Goal: Transaction & Acquisition: Purchase product/service

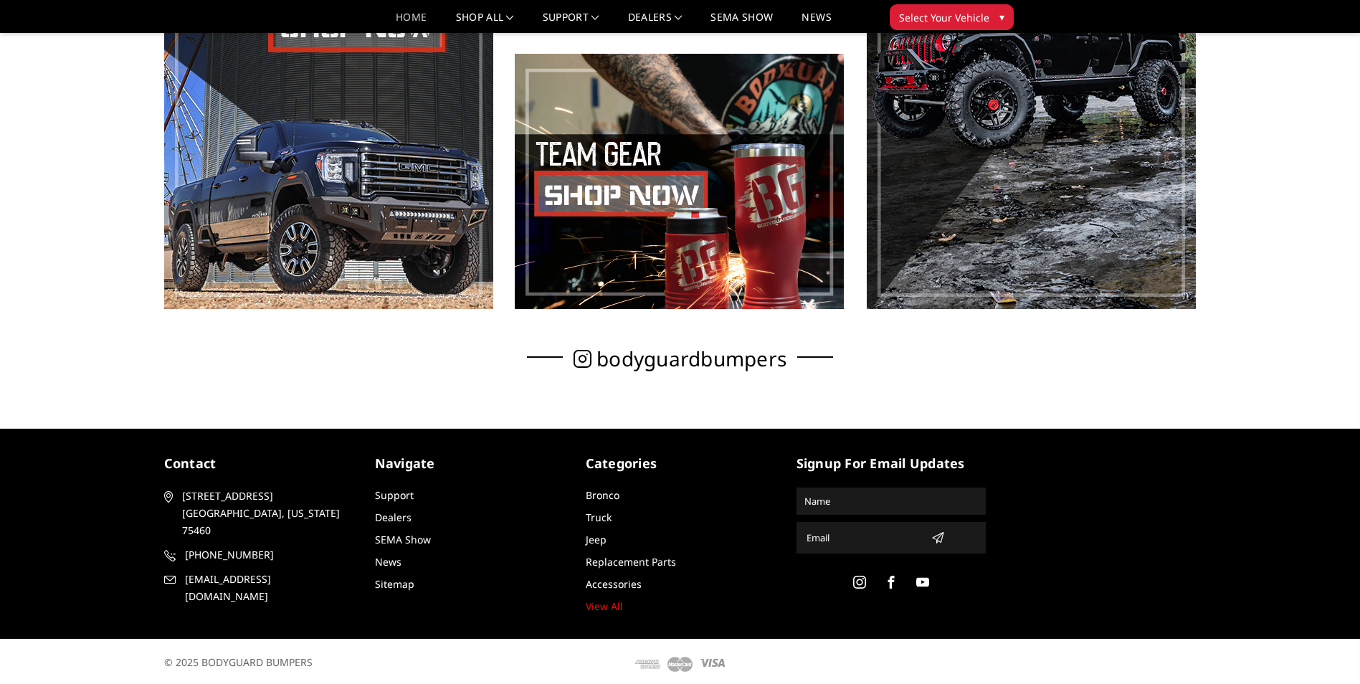
scroll to position [977, 0]
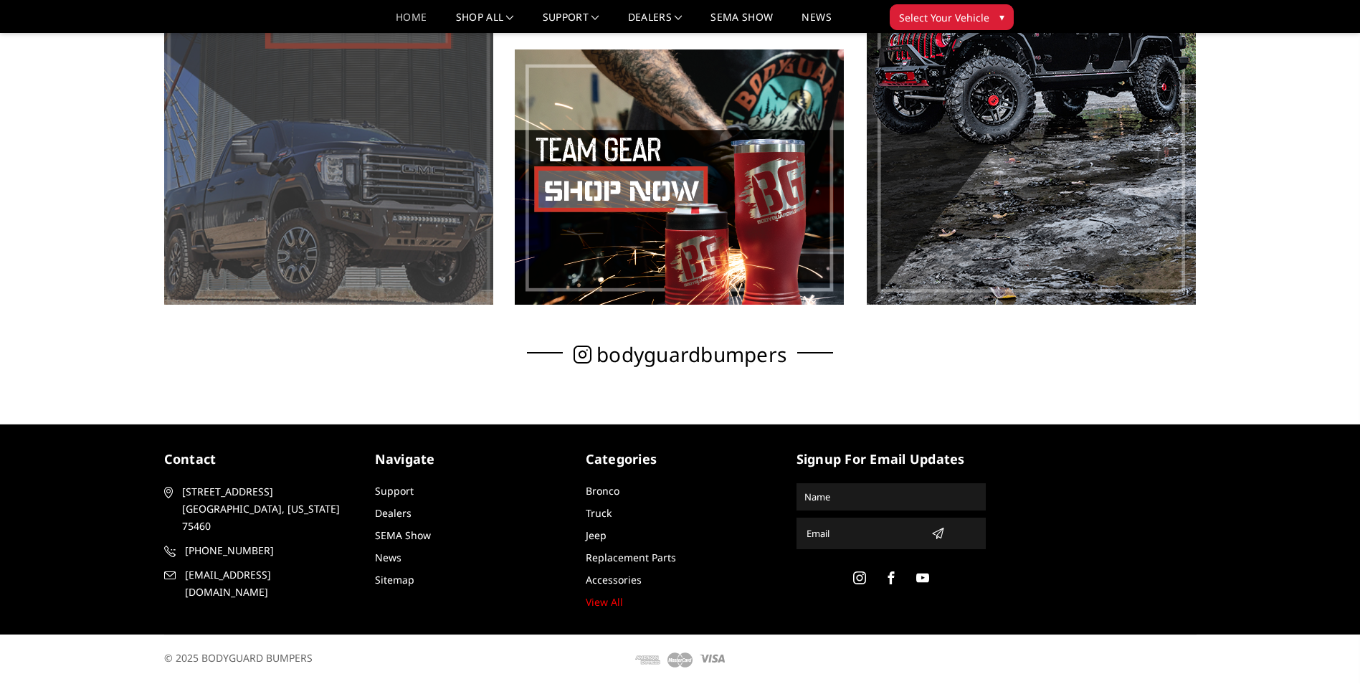
click at [341, 41] on span at bounding box center [328, 37] width 329 height 536
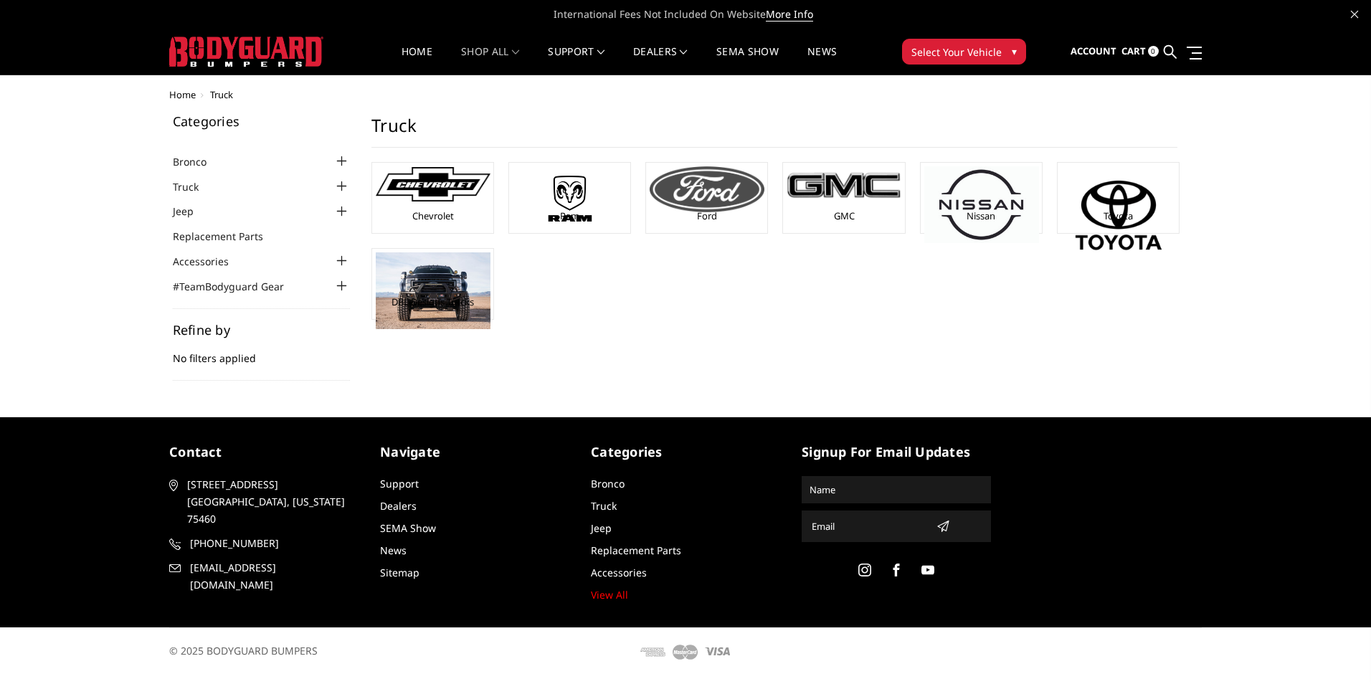
click at [723, 165] on li "Ford" at bounding box center [706, 198] width 123 height 72
click at [662, 195] on img at bounding box center [707, 189] width 115 height 46
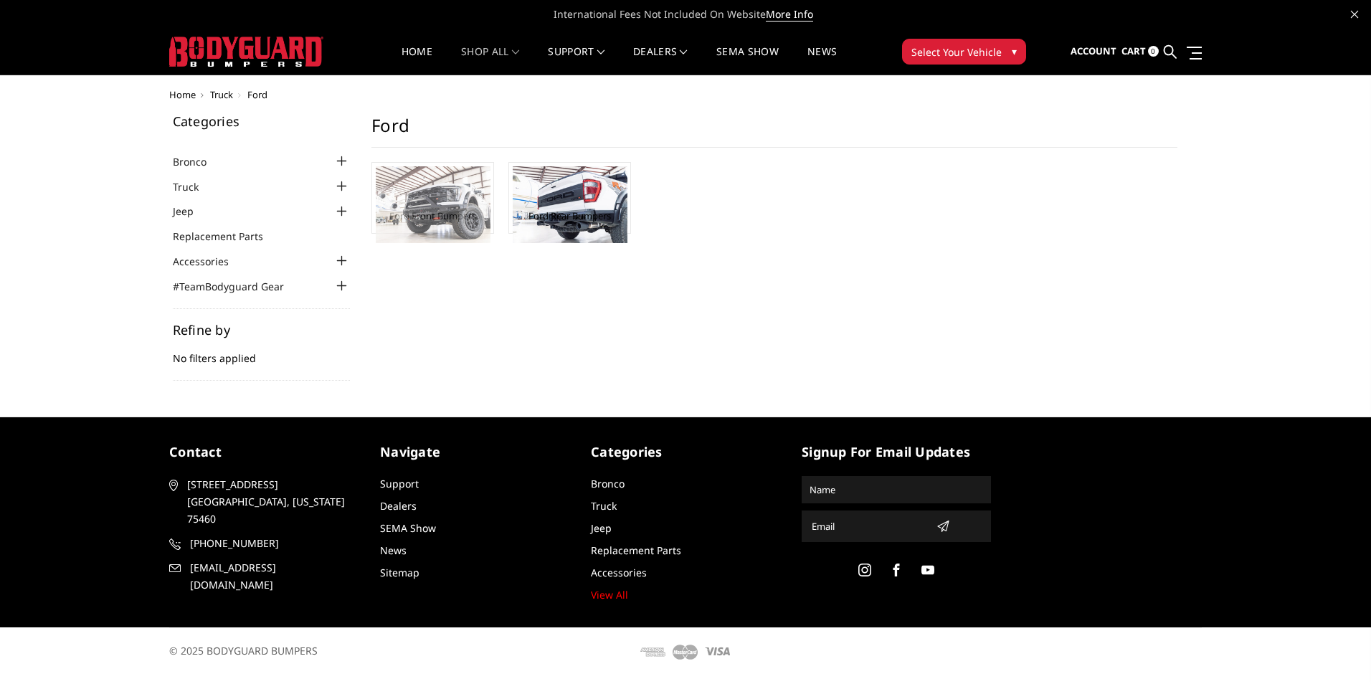
click at [445, 214] on img at bounding box center [433, 204] width 115 height 77
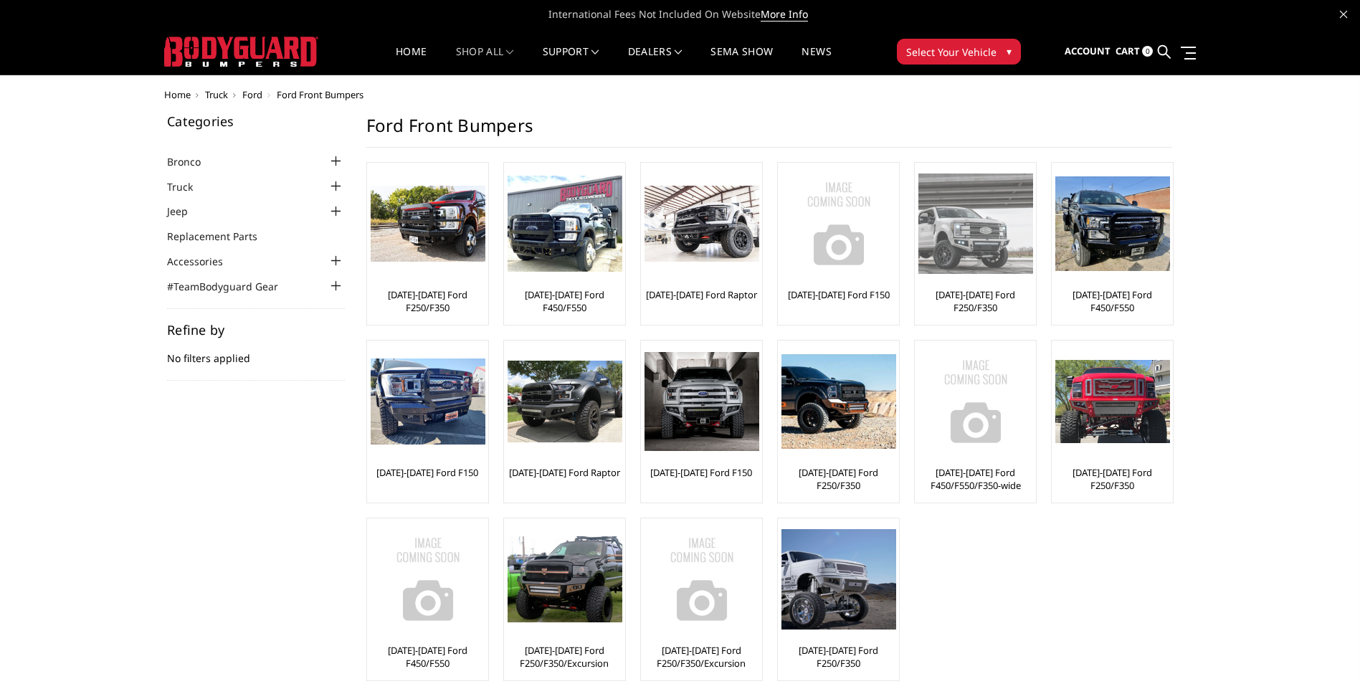
click at [998, 255] on img at bounding box center [976, 224] width 115 height 100
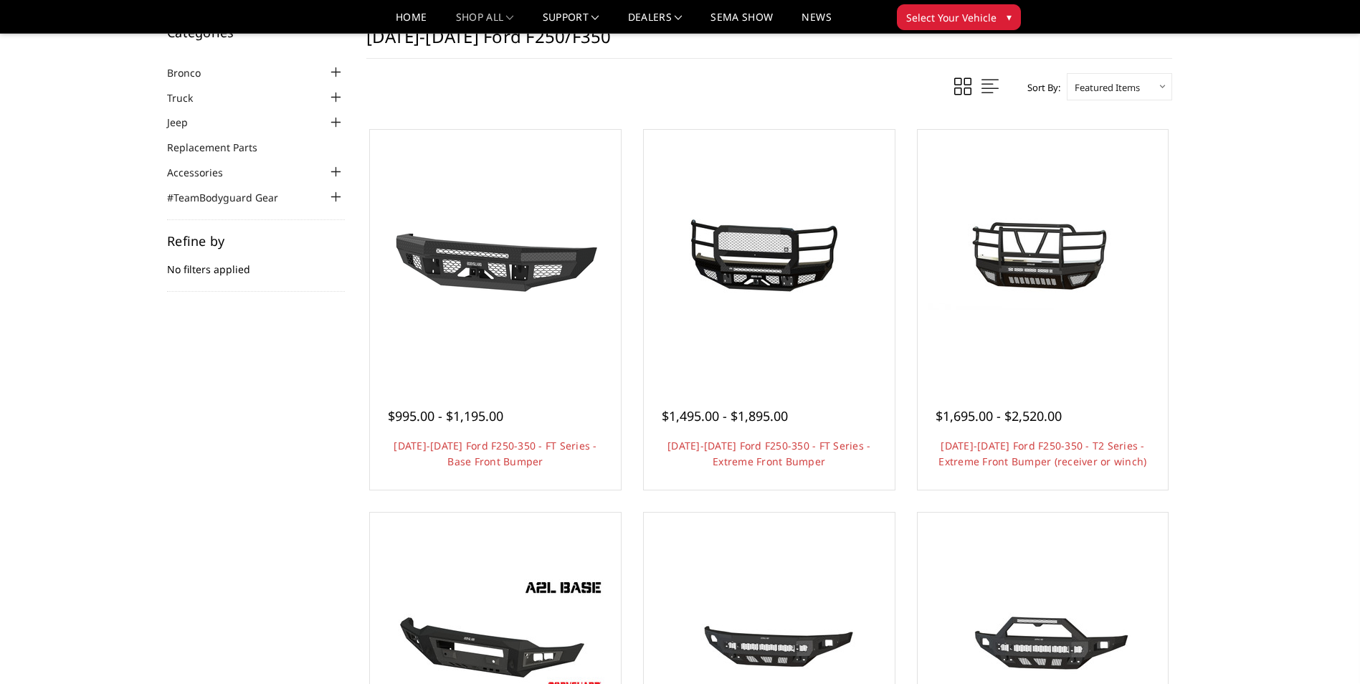
scroll to position [143, 0]
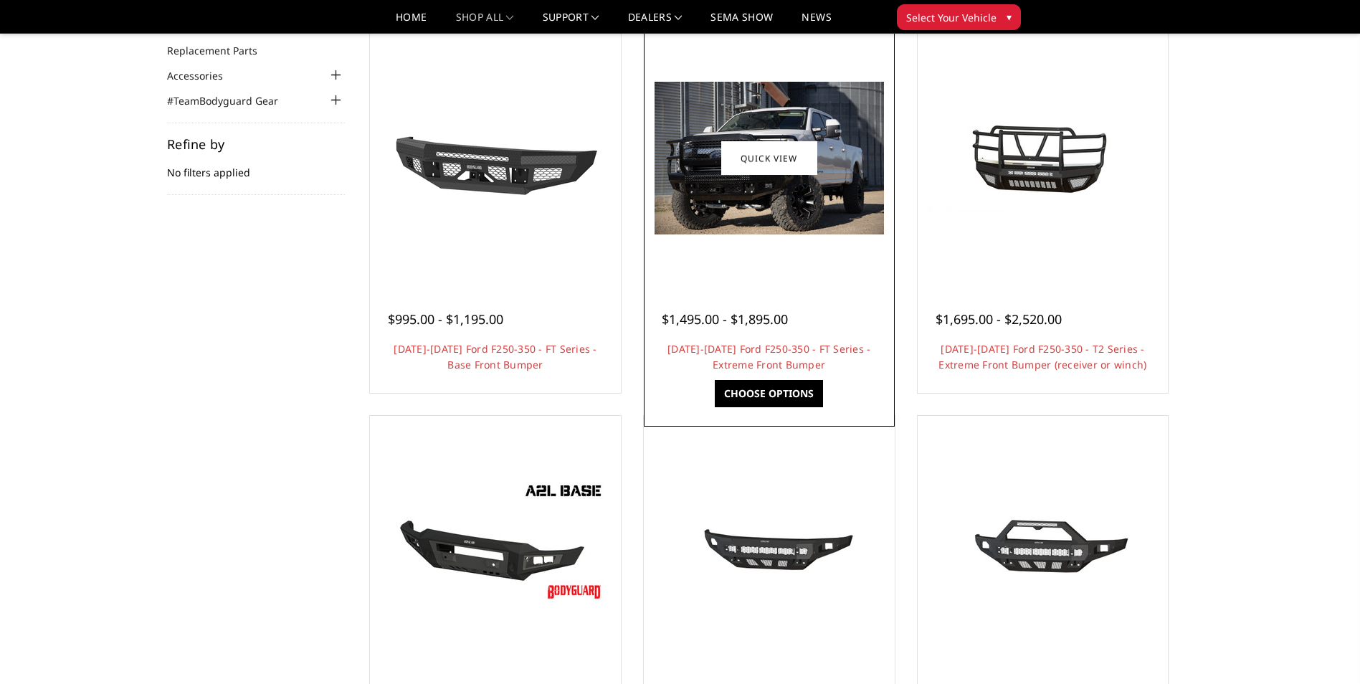
click at [750, 273] on div at bounding box center [770, 159] width 244 height 244
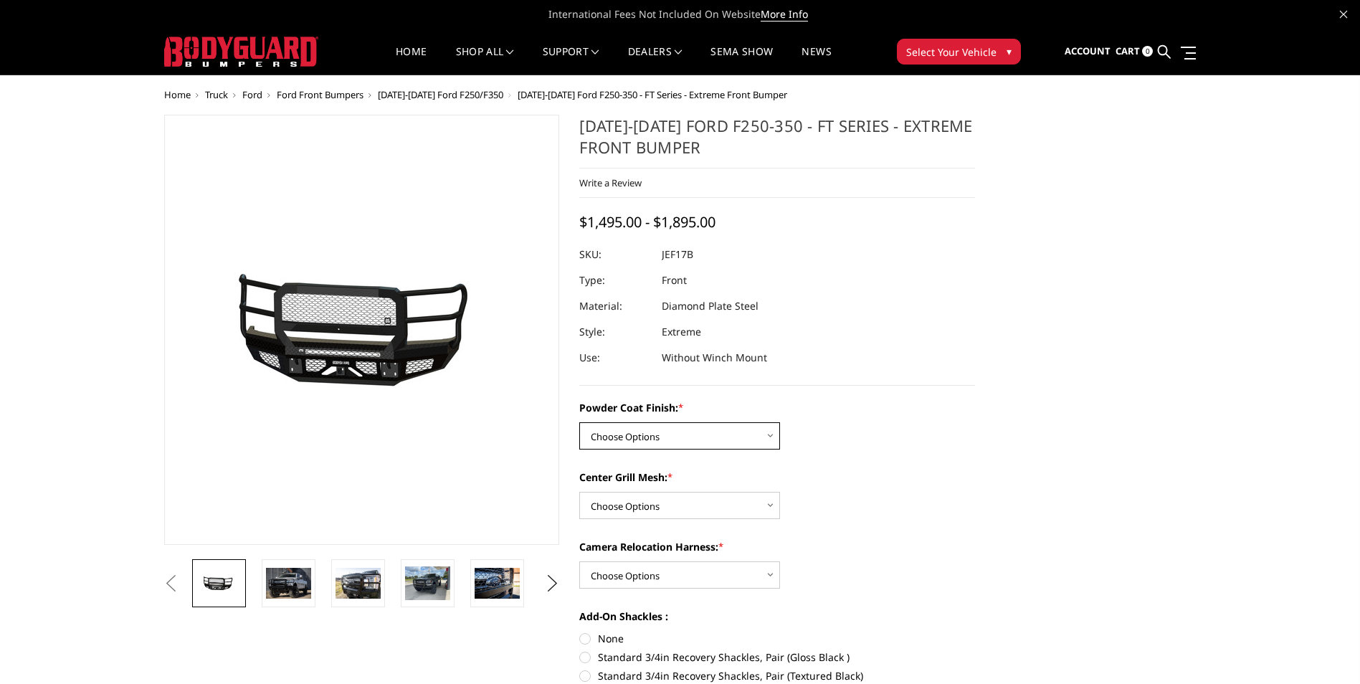
click at [638, 431] on select "Choose Options Bare Metal Gloss Black Powder Coat Textured Black Powder Coat" at bounding box center [679, 435] width 201 height 27
select select "3222"
click at [579, 422] on select "Choose Options Bare Metal Gloss Black Powder Coat Textured Black Powder Coat" at bounding box center [679, 435] width 201 height 27
click at [640, 508] on select "Choose Options WITH Expanded Metal in Center Grill WITHOUT Expanded Metal in Ce…" at bounding box center [679, 505] width 201 height 27
select select "3225"
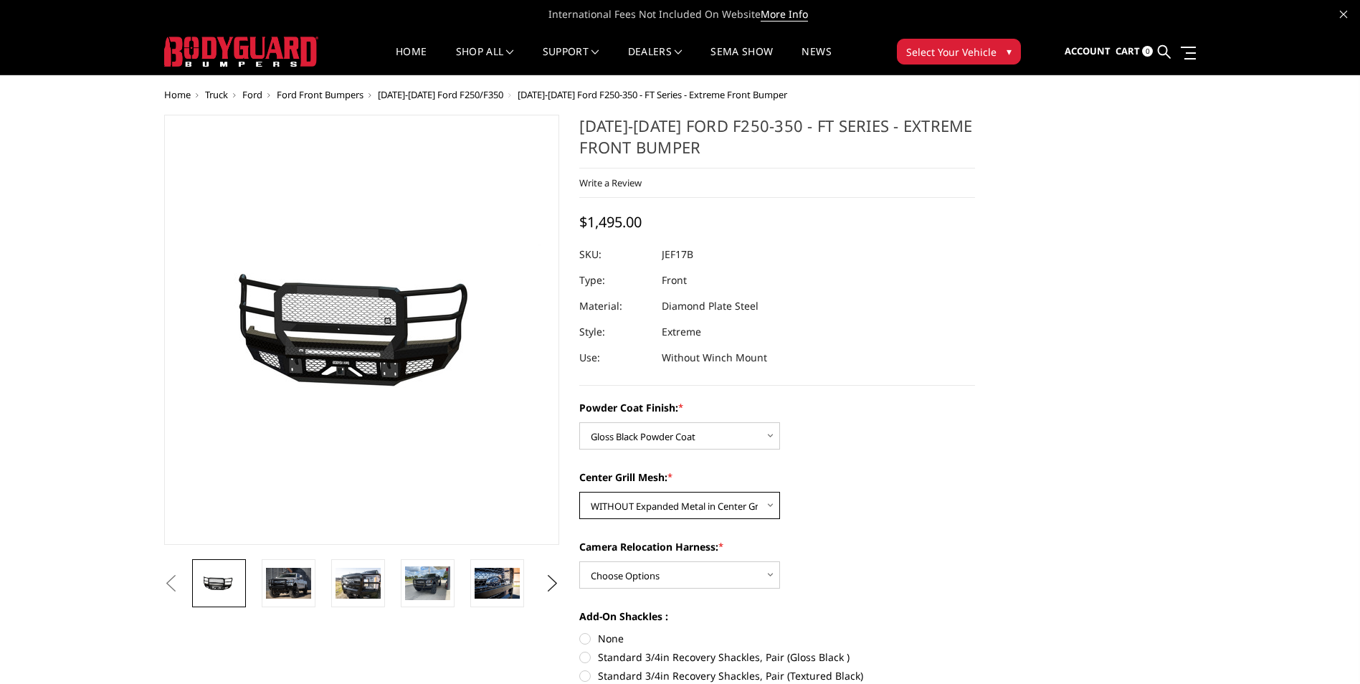
click at [579, 492] on select "Choose Options WITH Expanded Metal in Center Grill WITHOUT Expanded Metal in Ce…" at bounding box center [679, 505] width 201 height 27
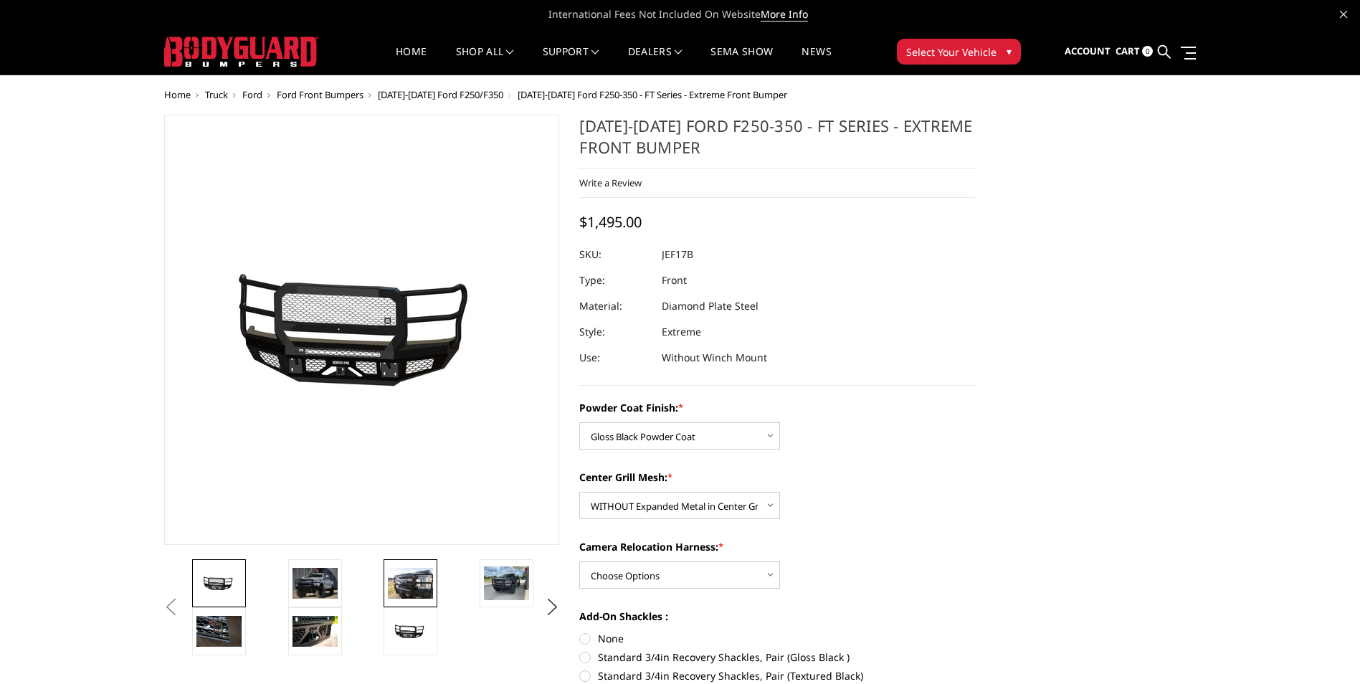
click at [415, 572] on img at bounding box center [410, 583] width 45 height 30
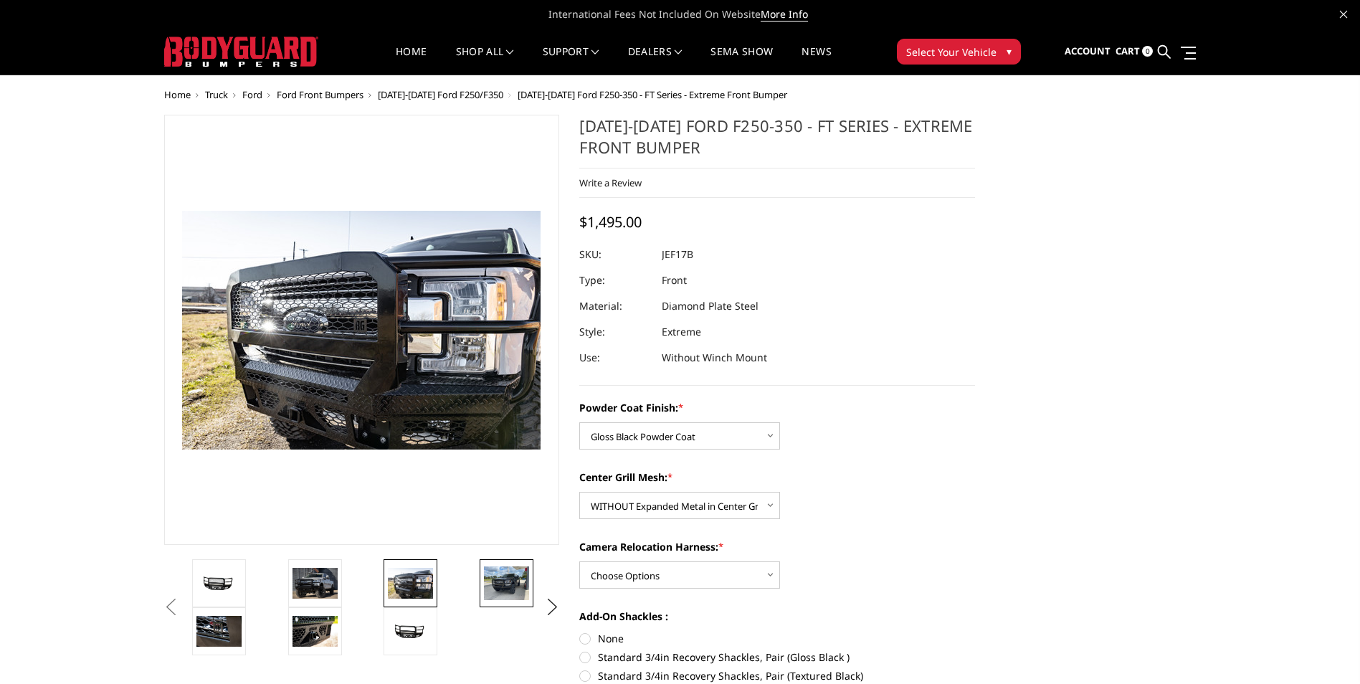
click at [498, 580] on img at bounding box center [506, 584] width 45 height 34
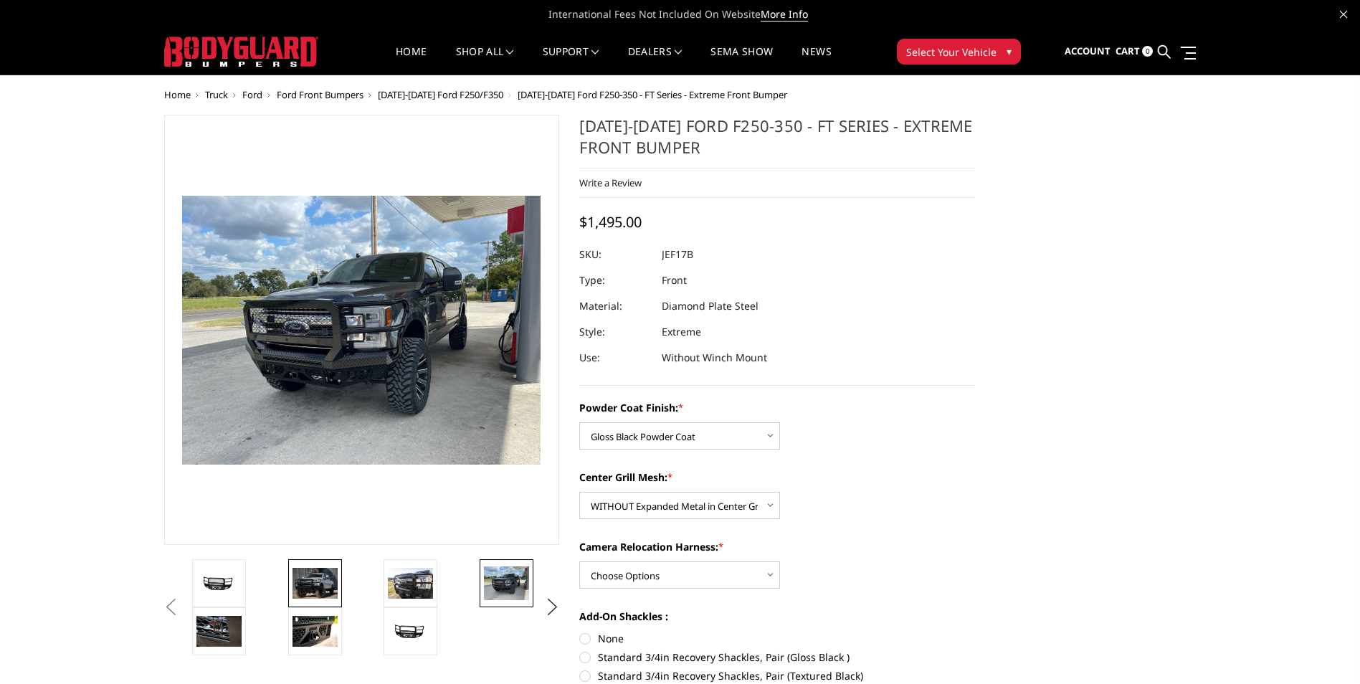
click at [325, 578] on img at bounding box center [315, 583] width 45 height 30
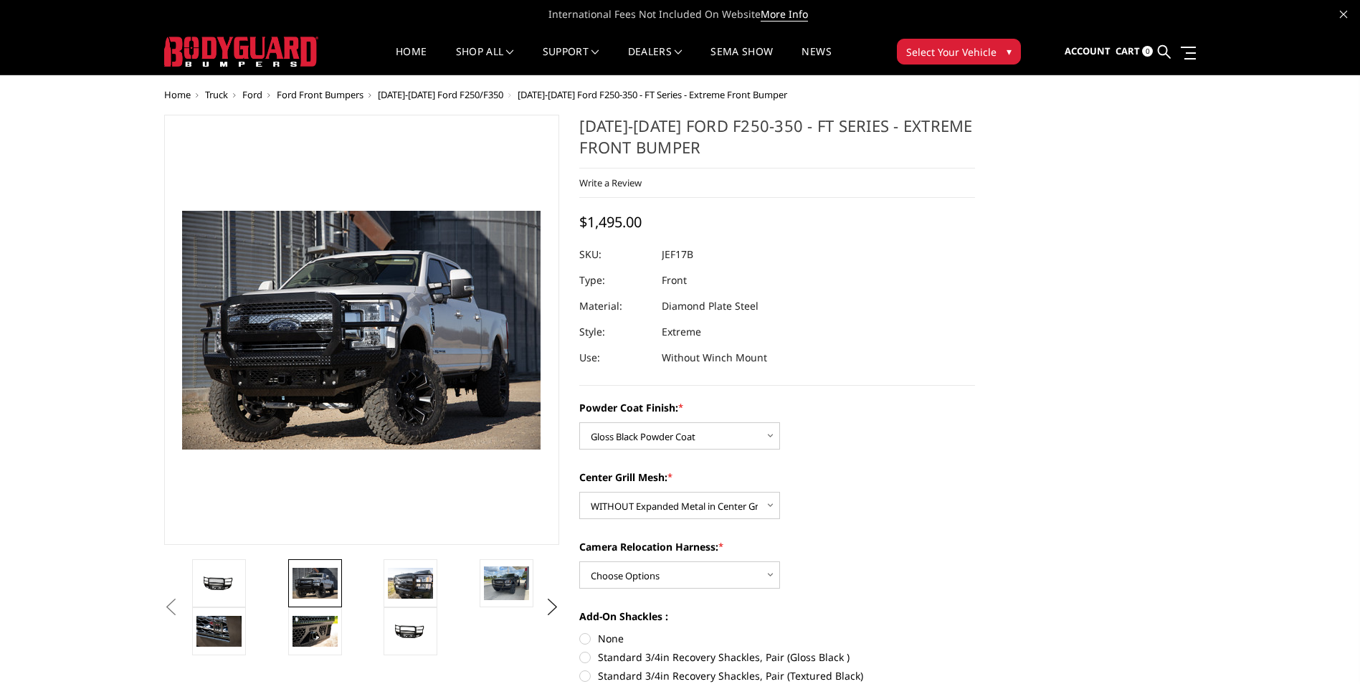
click at [262, 567] on li at bounding box center [236, 583] width 95 height 48
click at [298, 629] on img at bounding box center [315, 631] width 45 height 30
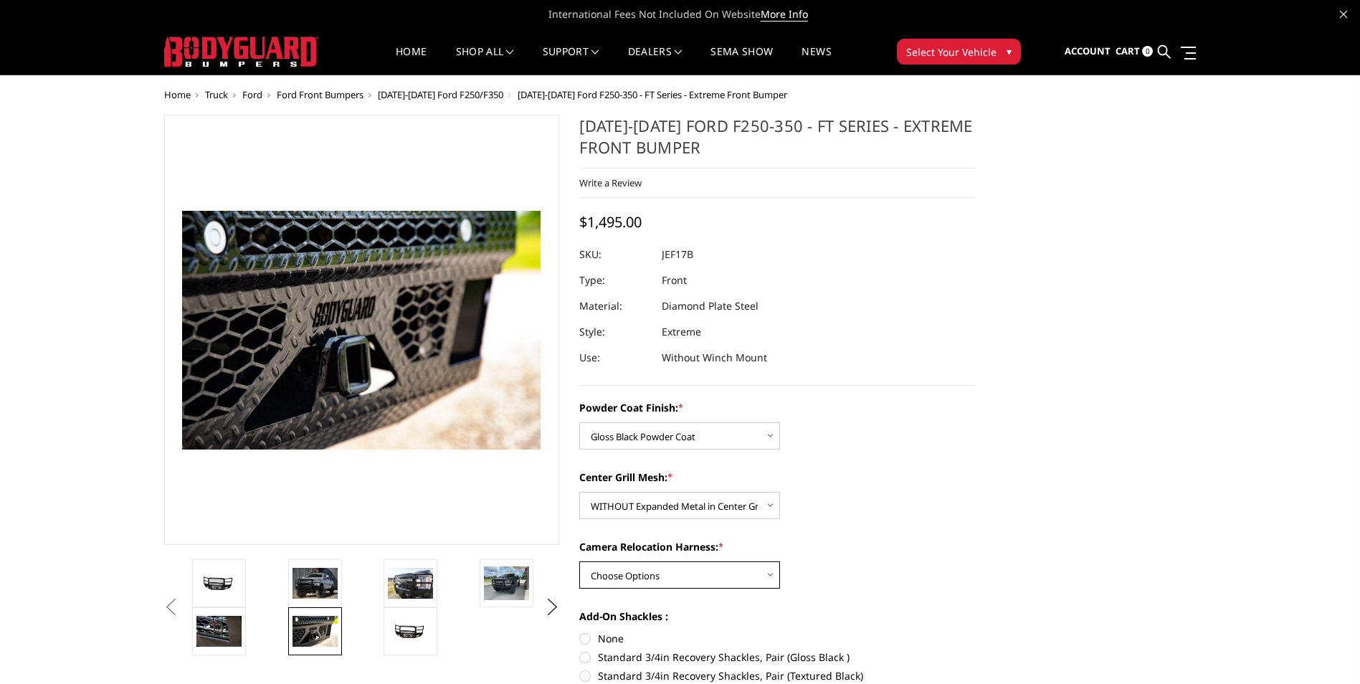
click at [595, 577] on select "Choose Options WITH Camera Relocation Harness WITHOUT Camera Relocation Harness" at bounding box center [679, 575] width 201 height 27
select select "3226"
click at [579, 562] on select "Choose Options WITH Camera Relocation Harness WITHOUT Camera Relocation Harness" at bounding box center [679, 575] width 201 height 27
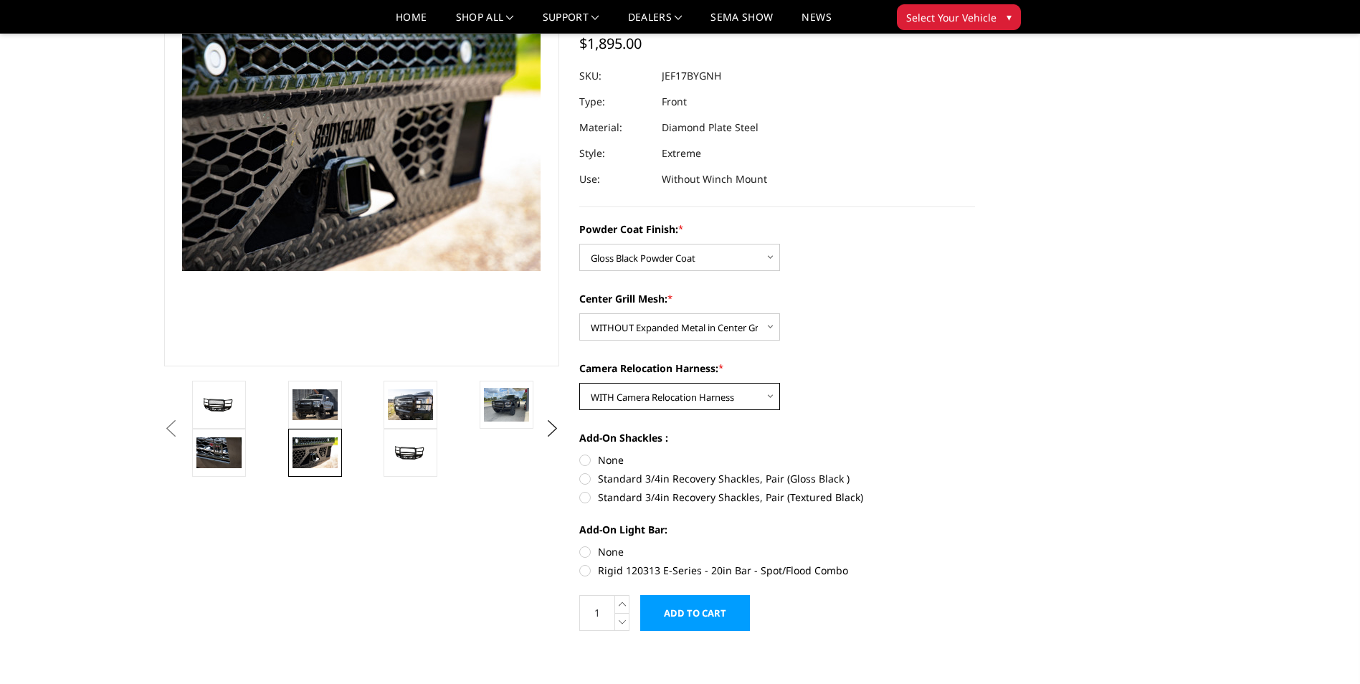
scroll to position [143, 0]
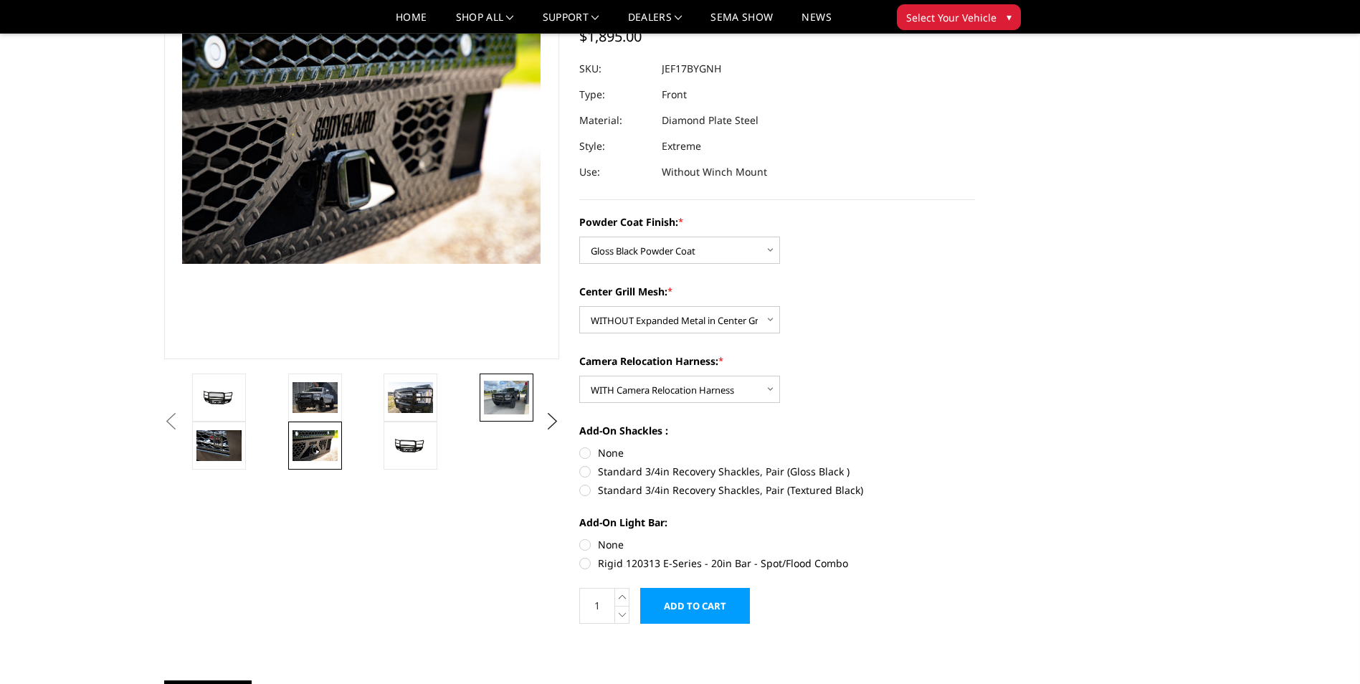
click at [491, 414] on img at bounding box center [506, 398] width 45 height 34
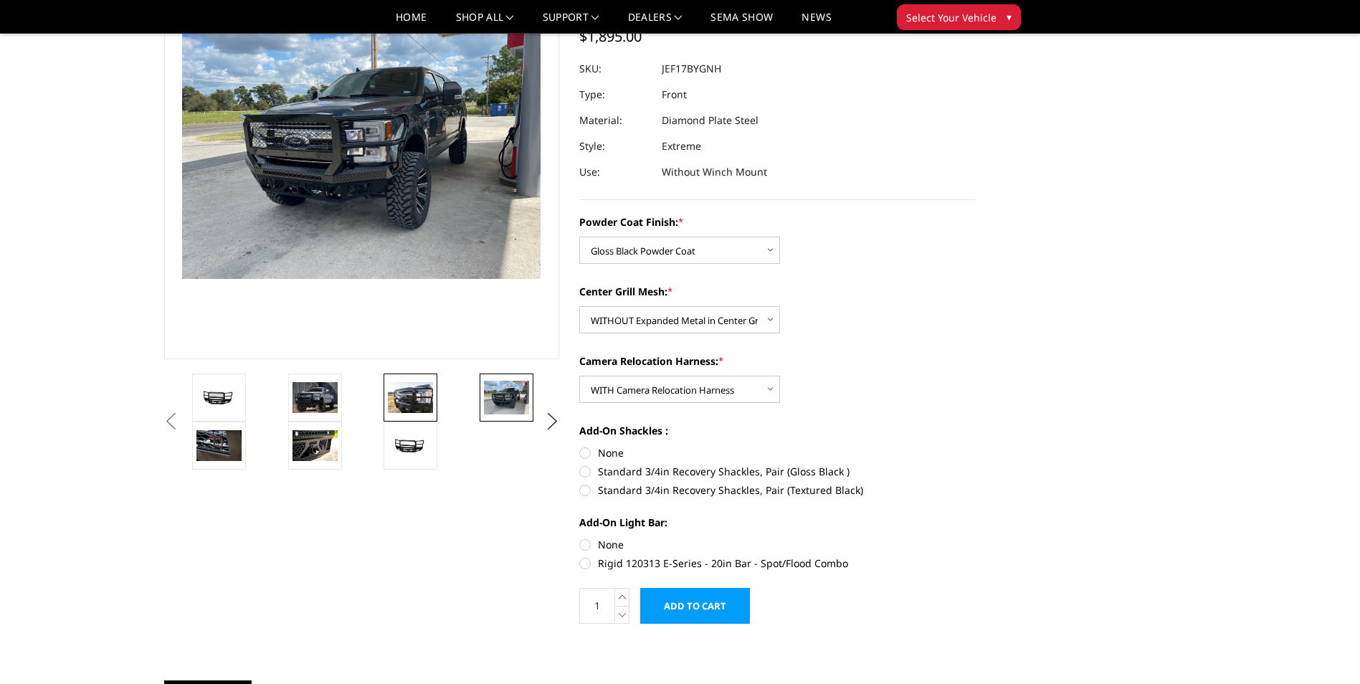
click at [407, 387] on img at bounding box center [410, 397] width 45 height 30
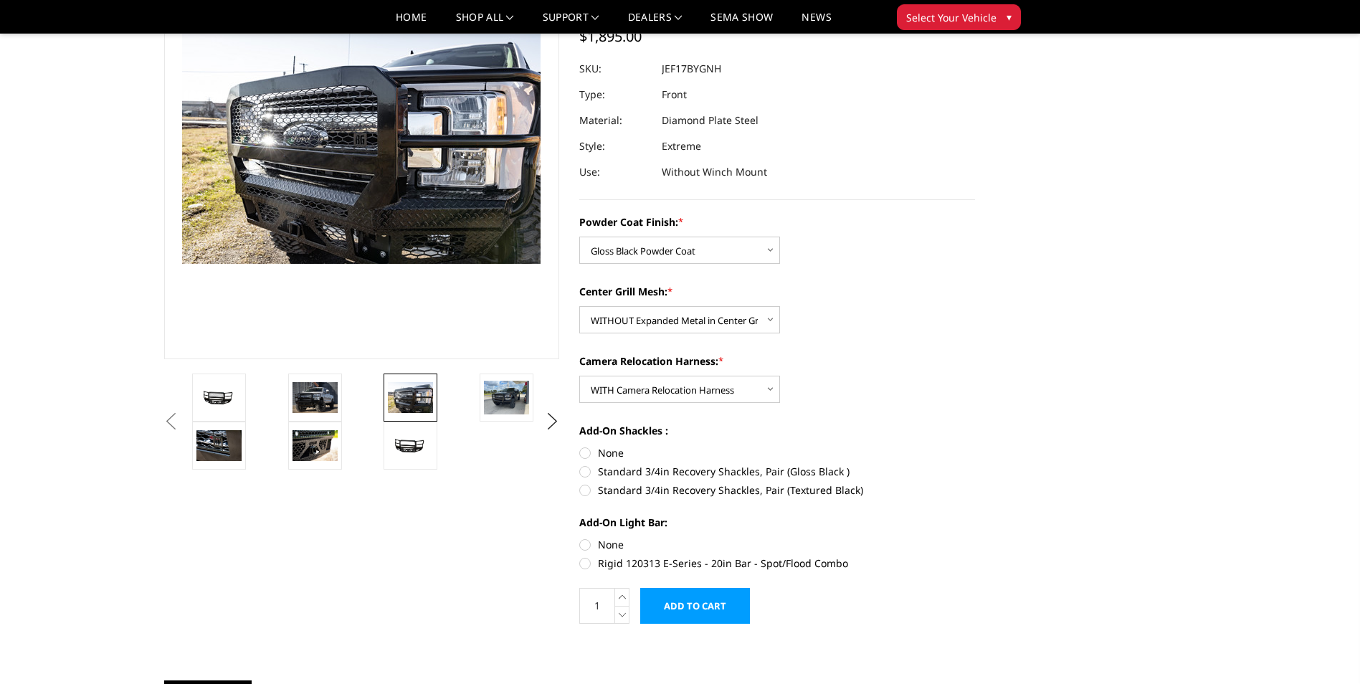
click at [603, 450] on label "None" at bounding box center [777, 452] width 396 height 15
click at [580, 446] on input "None" at bounding box center [579, 445] width 1 height 1
radio input "true"
click at [518, 392] on img at bounding box center [506, 398] width 45 height 34
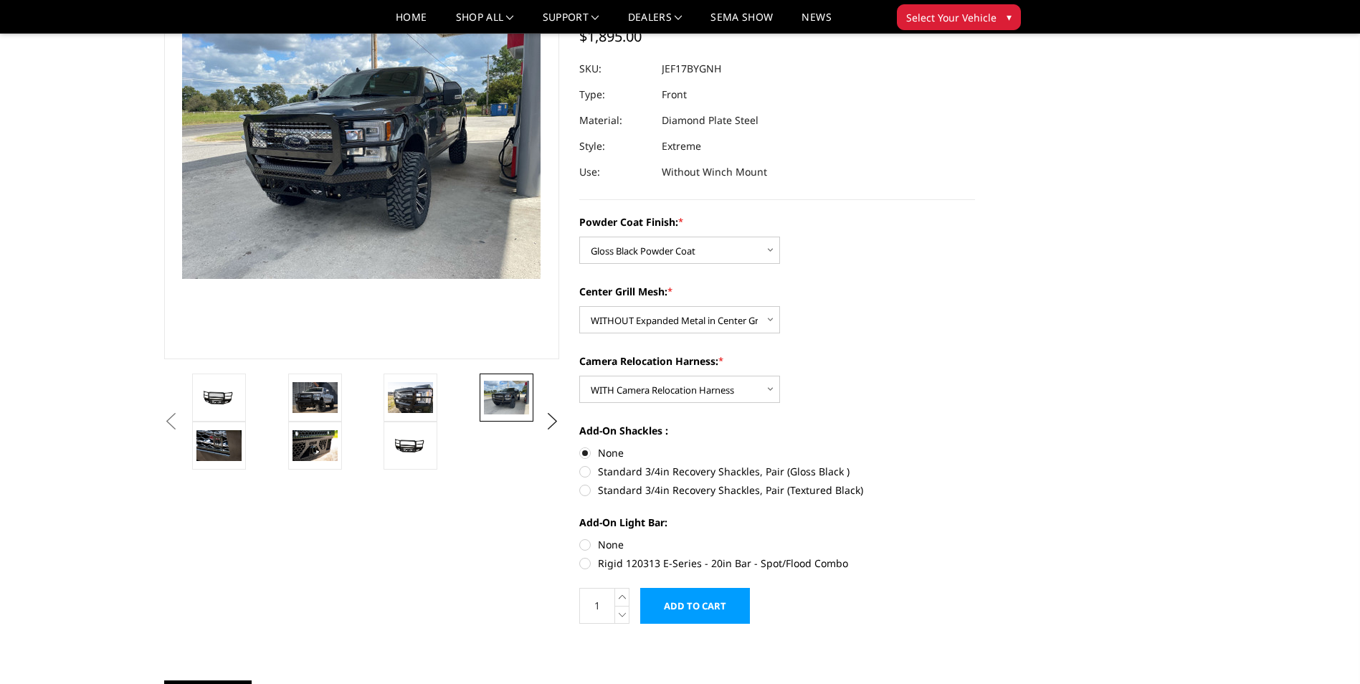
click at [617, 563] on label "Rigid 120313 E-Series - 20in Bar - Spot/Flood Combo" at bounding box center [777, 563] width 396 height 15
click at [975, 538] on input "Rigid 120313 E-Series - 20in Bar - Spot/Flood Combo" at bounding box center [975, 537] width 1 height 1
radio input "true"
click at [324, 437] on img at bounding box center [315, 445] width 45 height 30
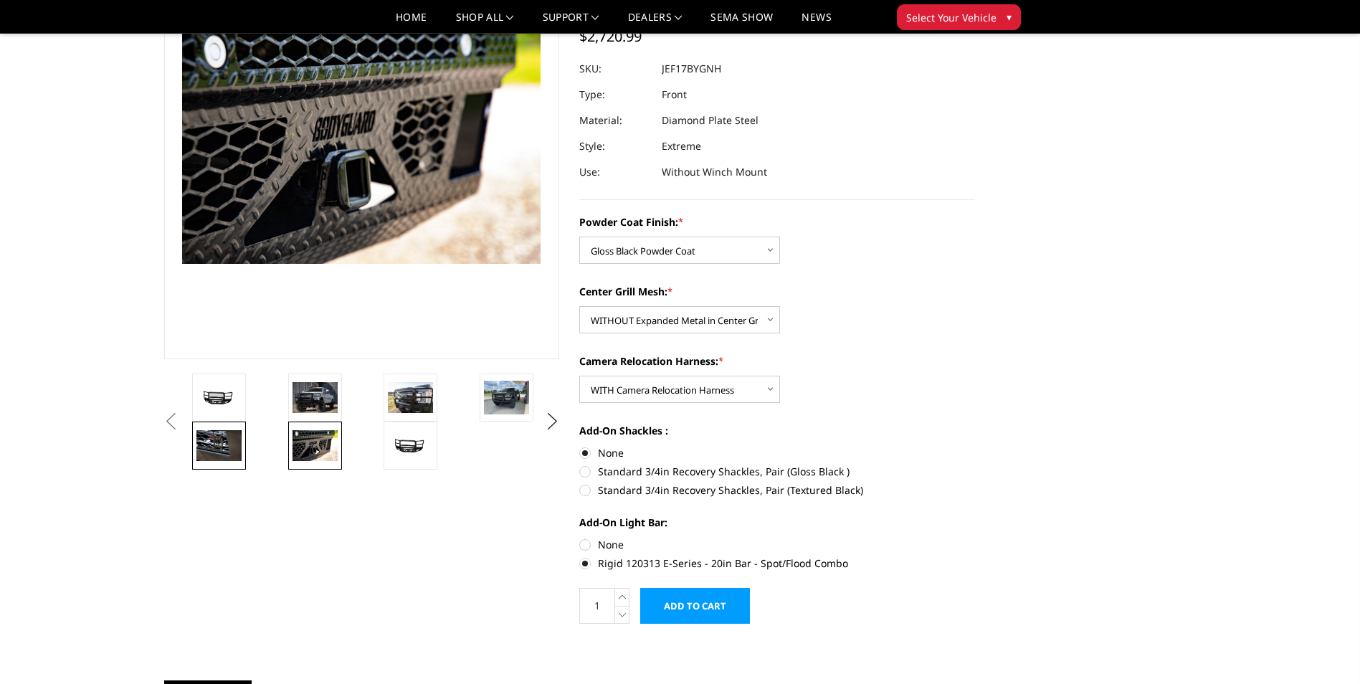
click at [224, 430] on img at bounding box center [218, 445] width 45 height 30
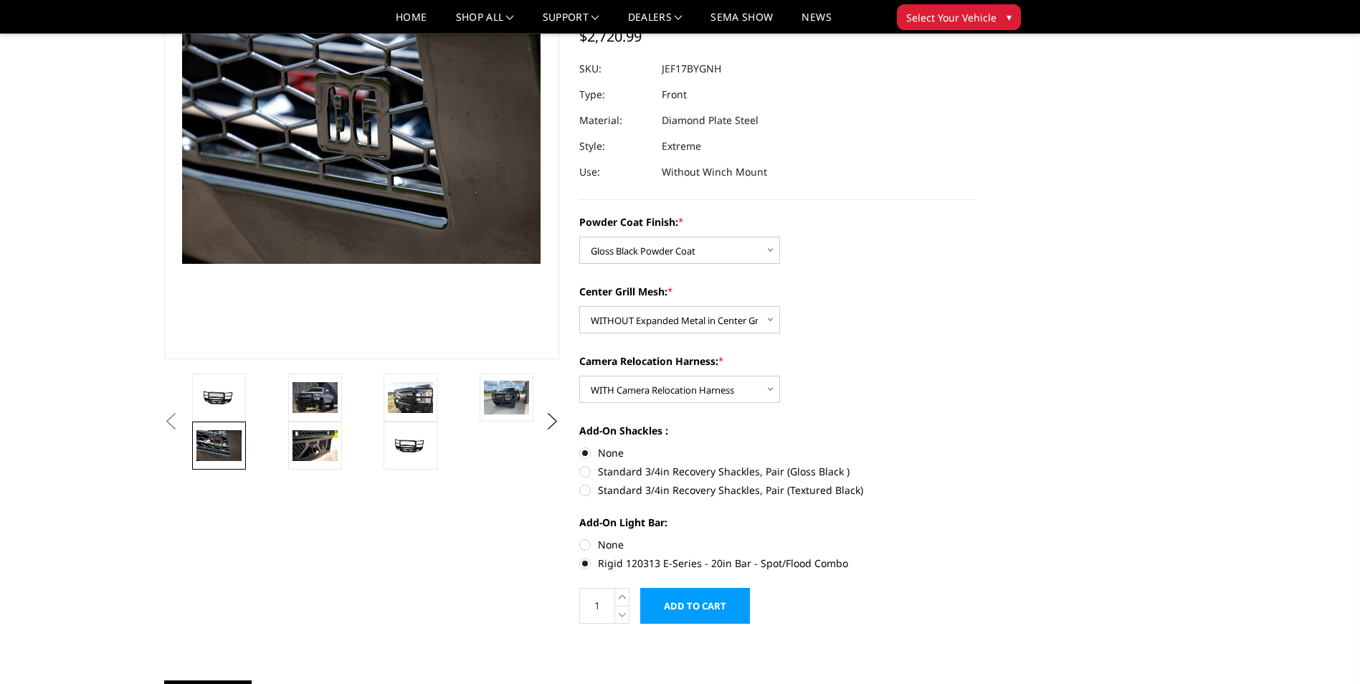
click at [218, 364] on section "Previous Next" at bounding box center [362, 199] width 416 height 541
click at [308, 385] on img at bounding box center [315, 397] width 45 height 30
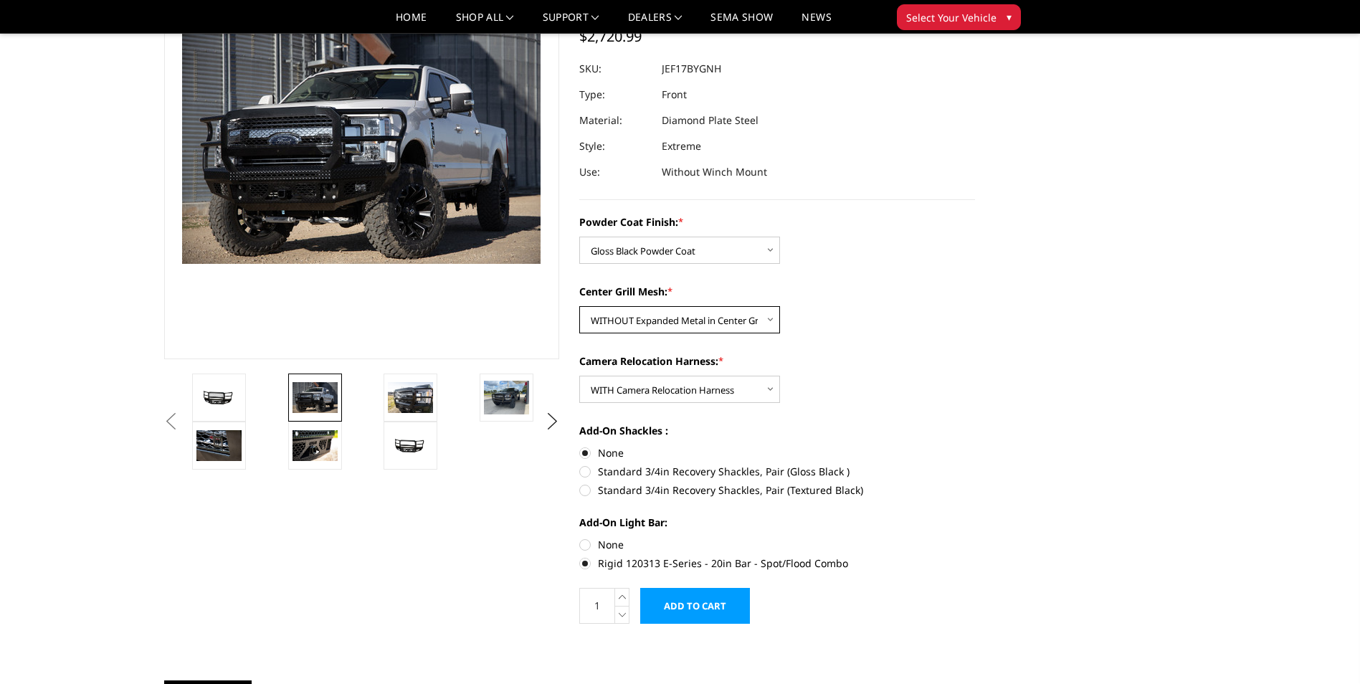
click at [642, 321] on select "Choose Options WITH Expanded Metal in Center Grill WITHOUT Expanded Metal in Ce…" at bounding box center [679, 319] width 201 height 27
click at [579, 306] on select "Choose Options WITH Expanded Metal in Center Grill WITHOUT Expanded Metal in Ce…" at bounding box center [679, 319] width 201 height 27
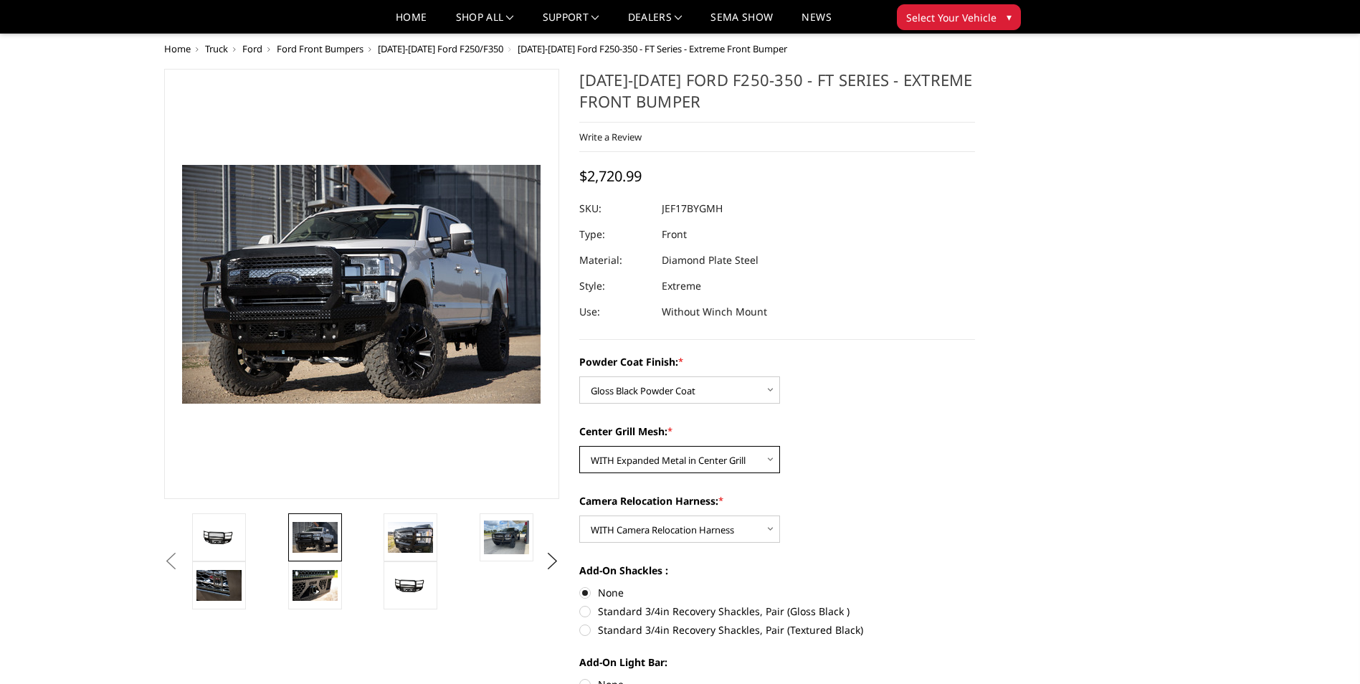
scroll to position [0, 0]
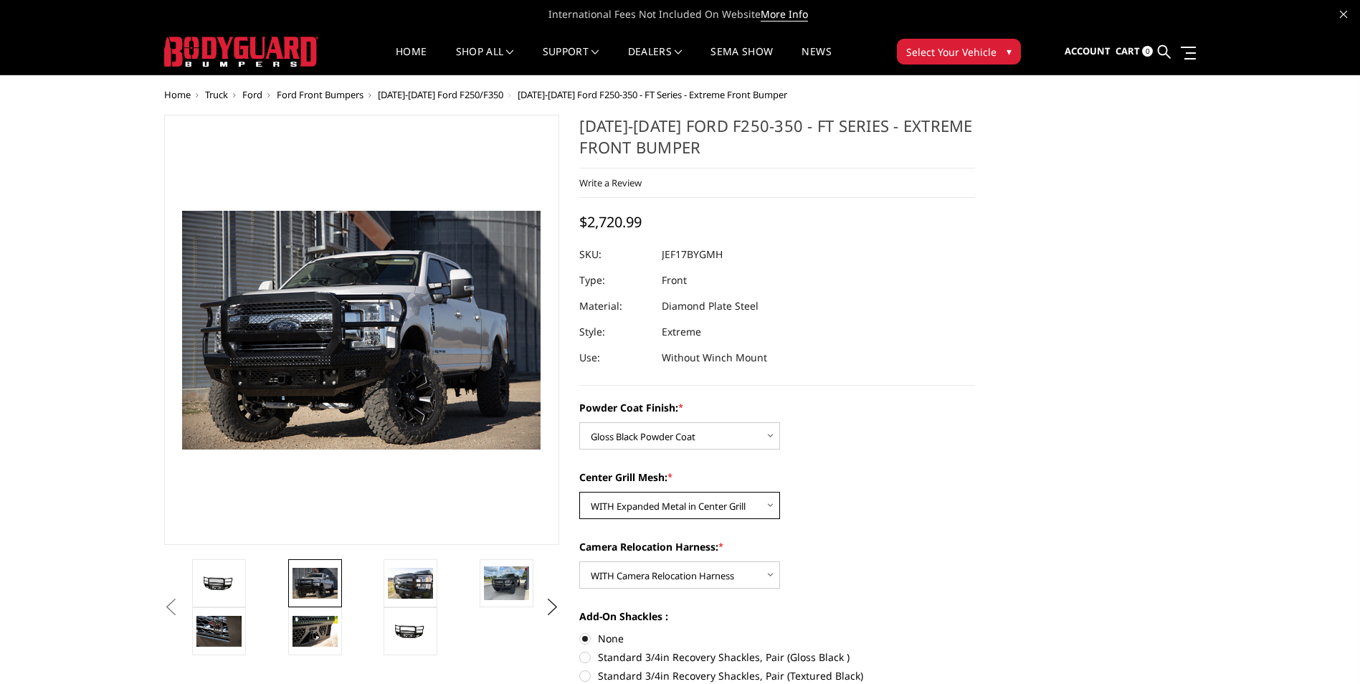
click at [612, 506] on select "Choose Options WITH Expanded Metal in Center Grill WITHOUT Expanded Metal in Ce…" at bounding box center [679, 505] width 201 height 27
select select "3225"
click at [579, 492] on select "Choose Options WITH Expanded Metal in Center Grill WITHOUT Expanded Metal in Ce…" at bounding box center [679, 505] width 201 height 27
click at [627, 583] on select "Choose Options WITH Camera Relocation Harness WITHOUT Camera Relocation Harness" at bounding box center [679, 575] width 201 height 27
select select "3227"
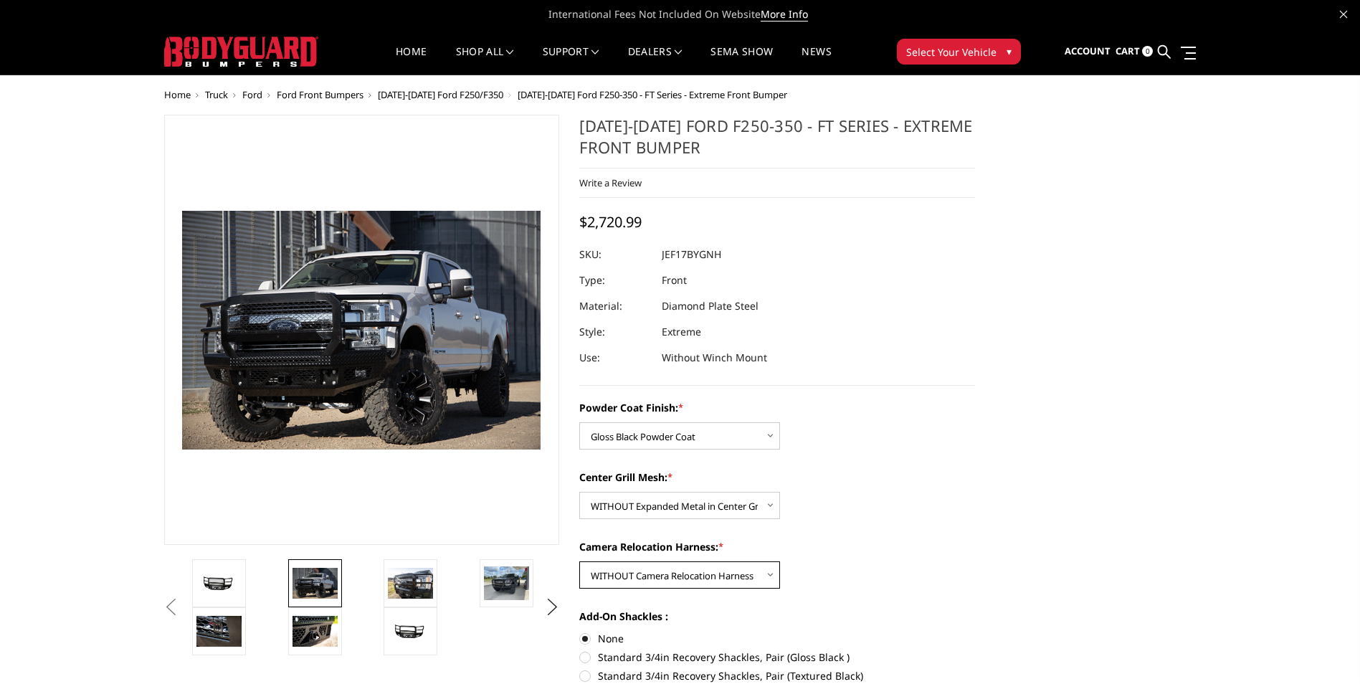
click at [579, 562] on select "Choose Options WITH Camera Relocation Harness WITHOUT Camera Relocation Harness" at bounding box center [679, 575] width 201 height 27
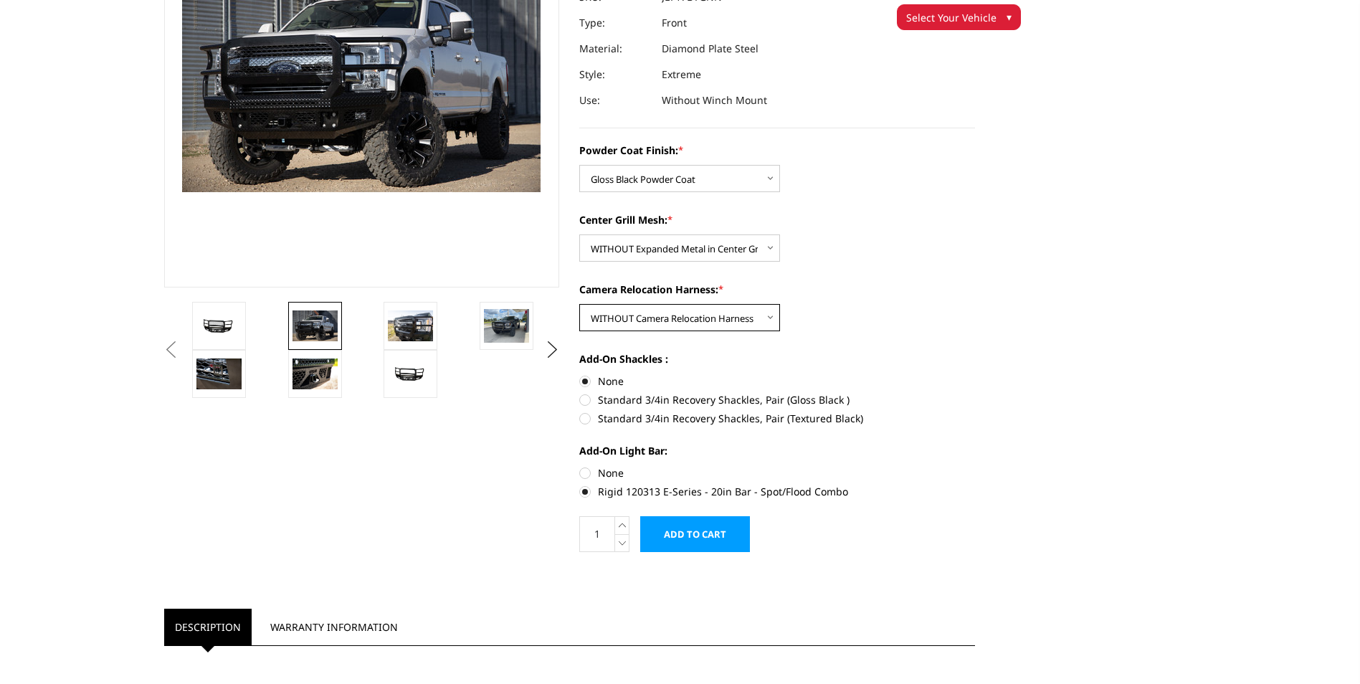
scroll to position [143, 0]
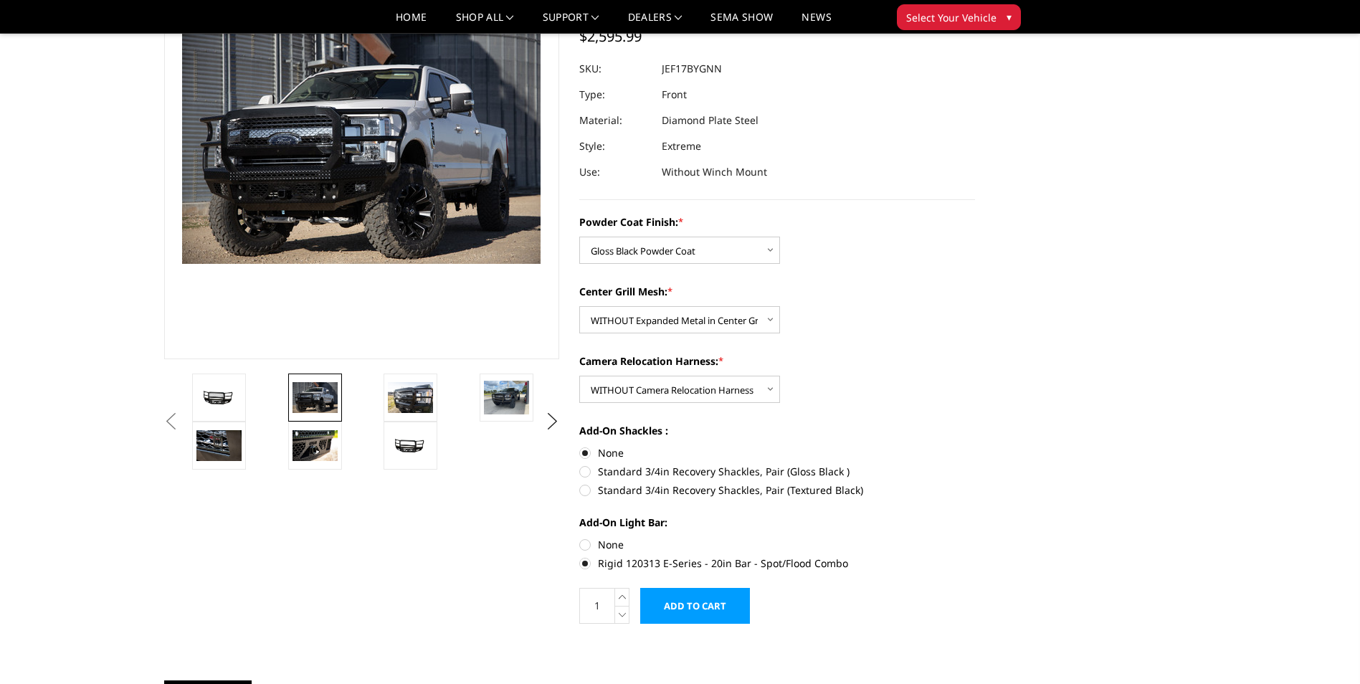
click at [589, 560] on label "Rigid 120313 E-Series - 20in Bar - Spot/Flood Combo" at bounding box center [777, 563] width 396 height 15
click at [975, 538] on input "Rigid 120313 E-Series - 20in Bar - Spot/Flood Combo" at bounding box center [975, 537] width 1 height 1
click at [587, 544] on label "None" at bounding box center [777, 544] width 396 height 15
click at [580, 538] on input "None" at bounding box center [579, 537] width 1 height 1
radio input "true"
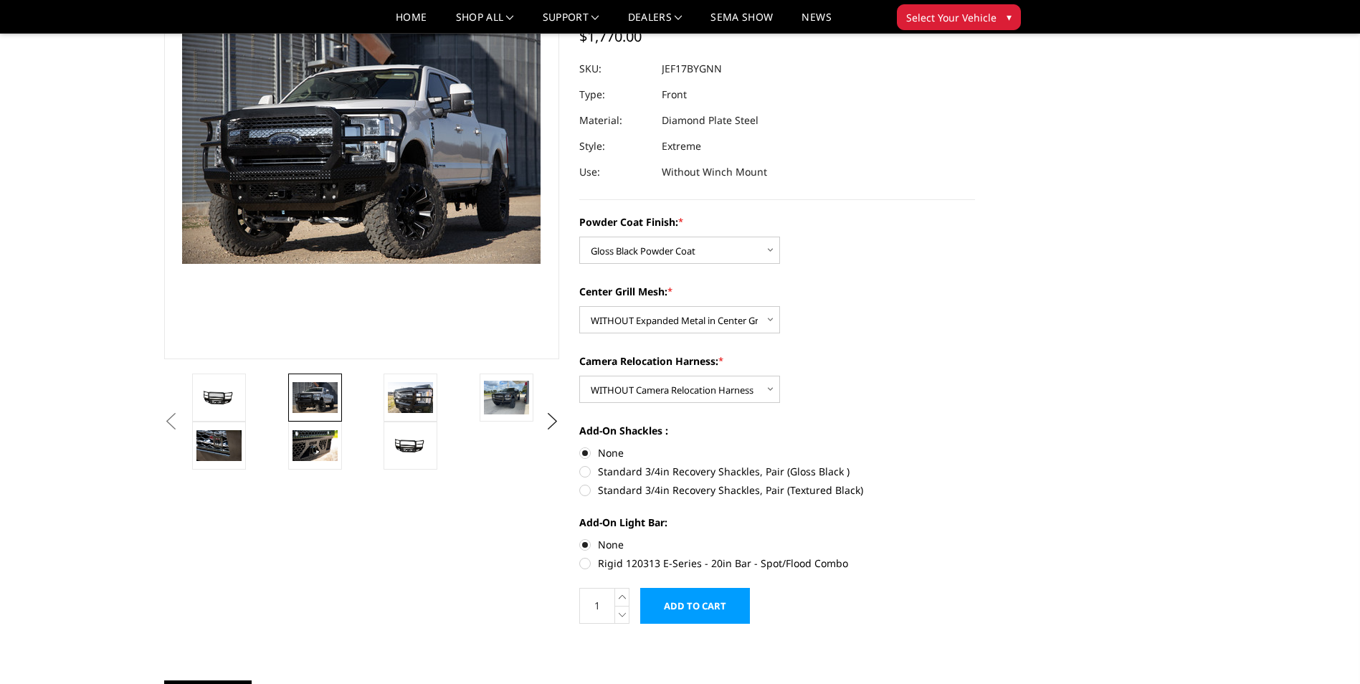
scroll to position [72, 0]
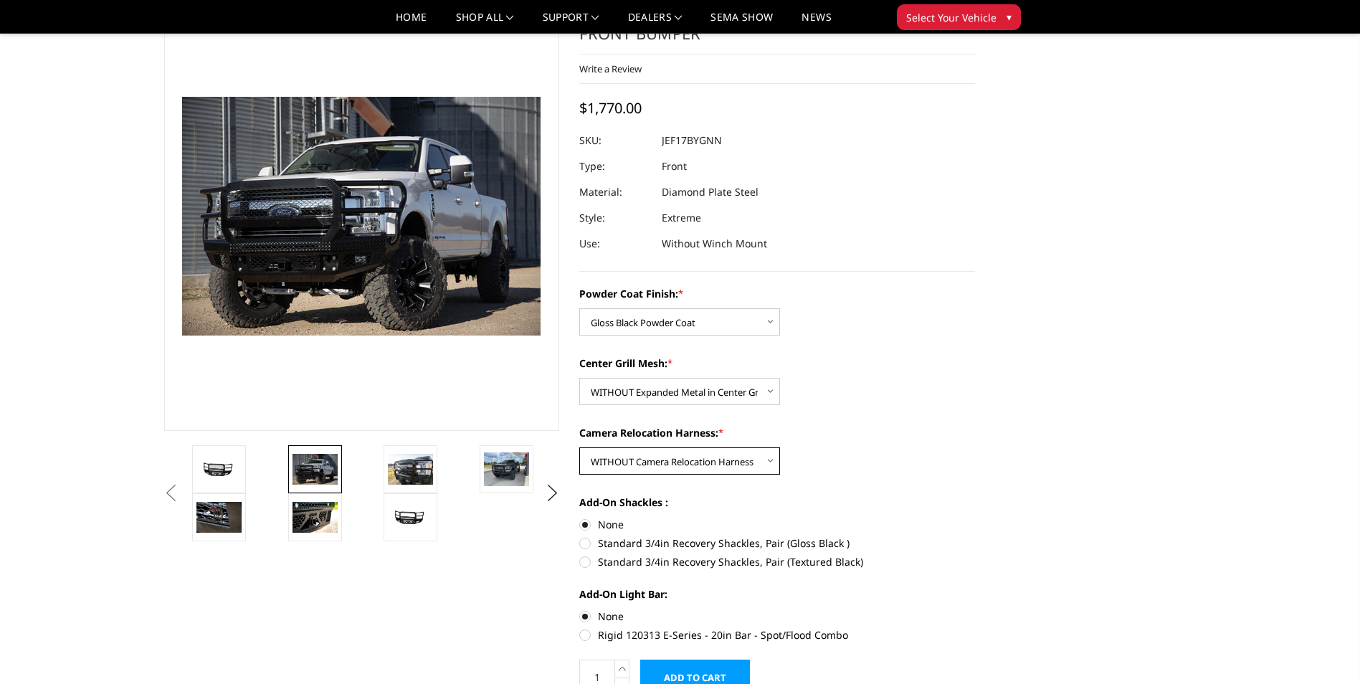
click at [678, 460] on select "Choose Options WITH Camera Relocation Harness WITHOUT Camera Relocation Harness" at bounding box center [679, 460] width 201 height 27
select select "3226"
click at [579, 447] on select "Choose Options WITH Camera Relocation Harness WITHOUT Camera Relocation Harness" at bounding box center [679, 460] width 201 height 27
click at [653, 395] on select "Choose Options WITH Expanded Metal in Center Grill WITHOUT Expanded Metal in Ce…" at bounding box center [679, 391] width 201 height 27
select select "3224"
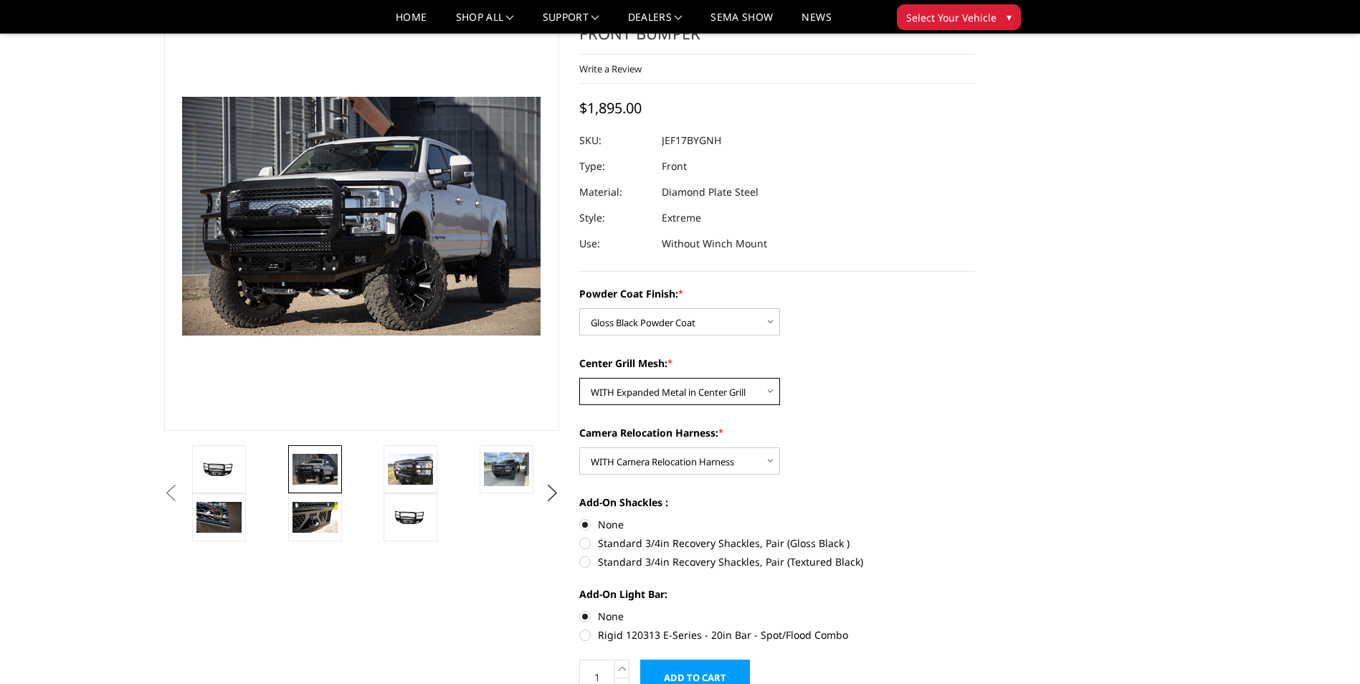
click at [579, 378] on select "Choose Options WITH Expanded Metal in Center Grill WITHOUT Expanded Metal in Ce…" at bounding box center [679, 391] width 201 height 27
click at [555, 496] on button "Next" at bounding box center [552, 494] width 22 height 22
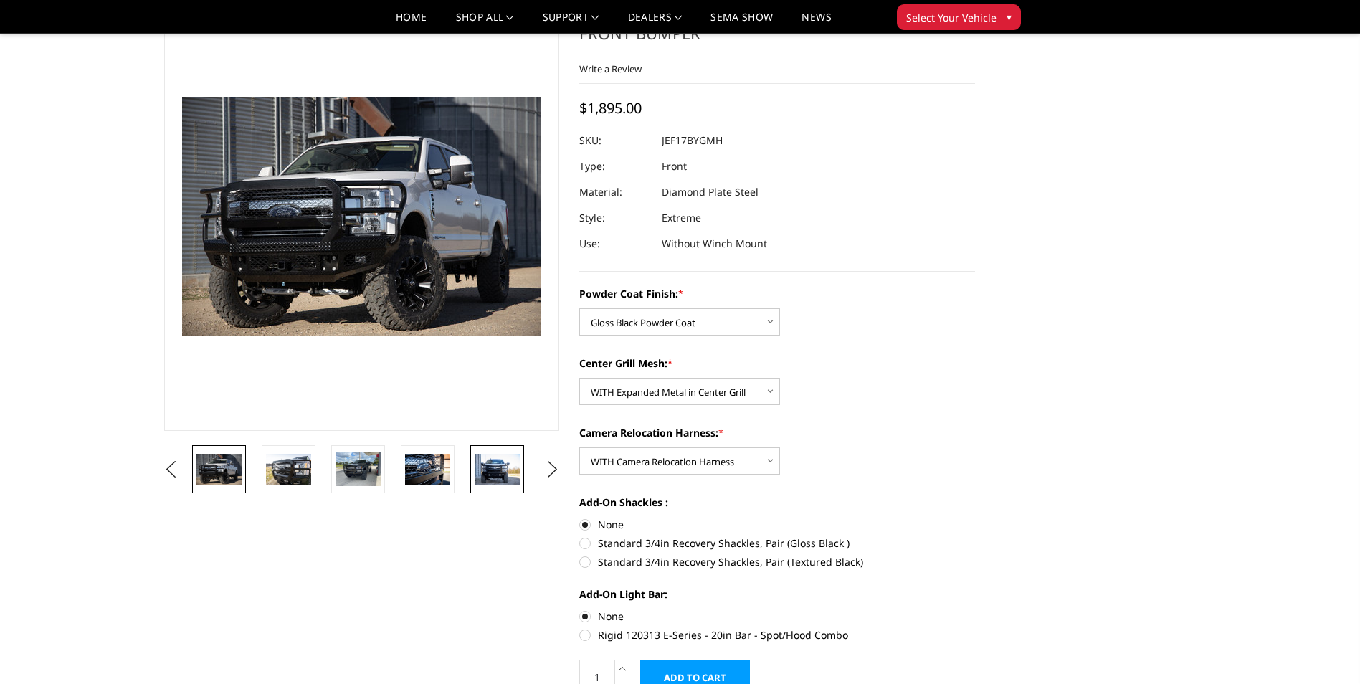
click at [499, 464] on img at bounding box center [497, 469] width 45 height 30
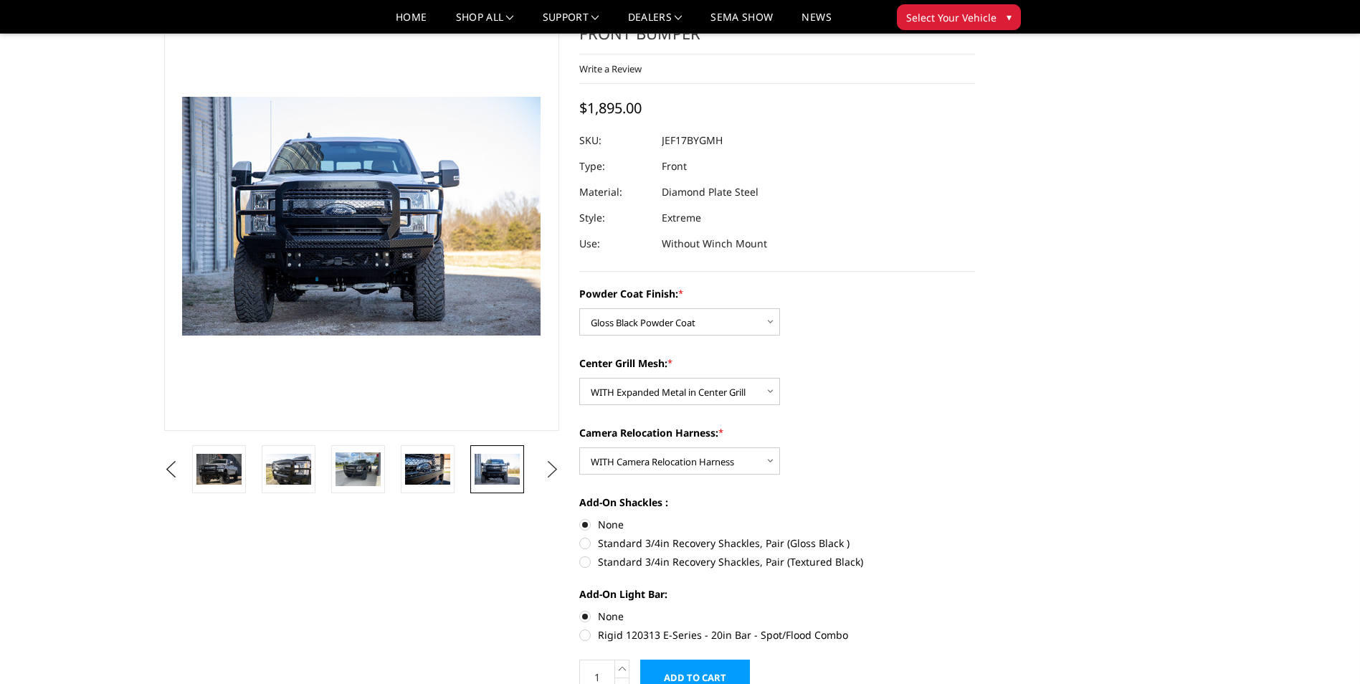
click at [547, 468] on button "Next" at bounding box center [552, 470] width 22 height 22
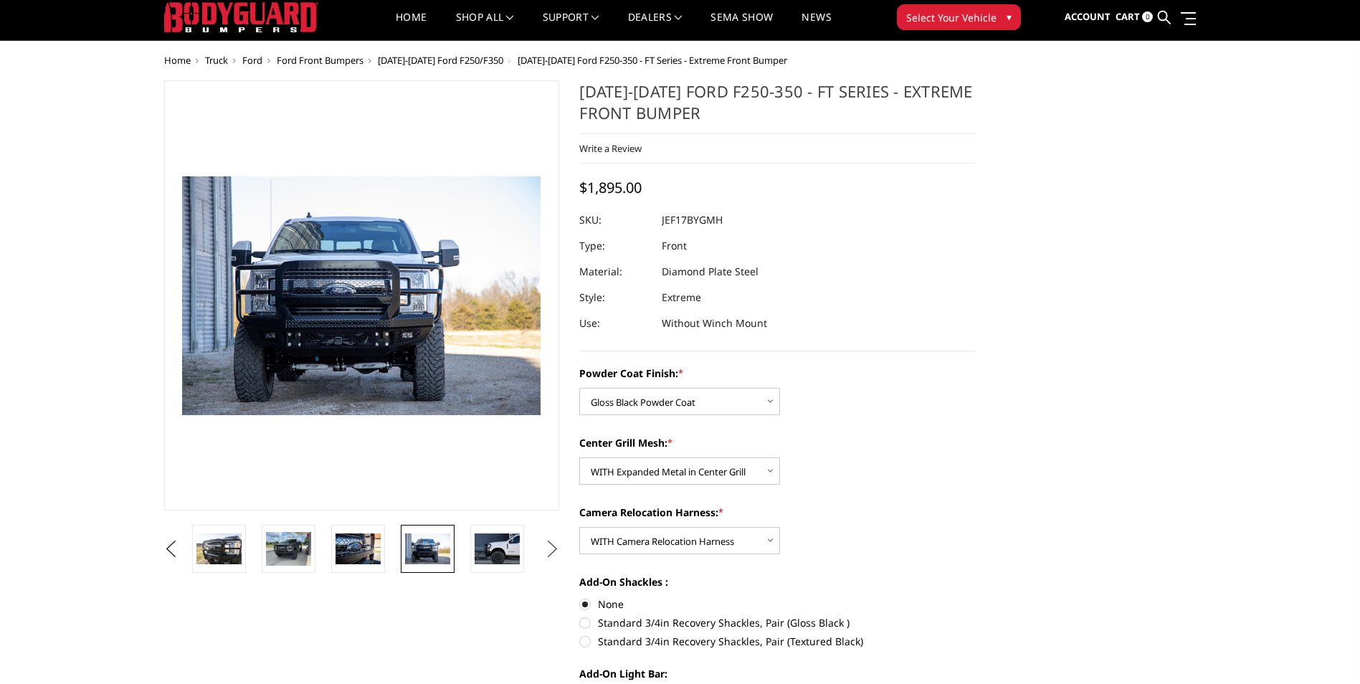
scroll to position [0, 0]
